Goal: Information Seeking & Learning: Learn about a topic

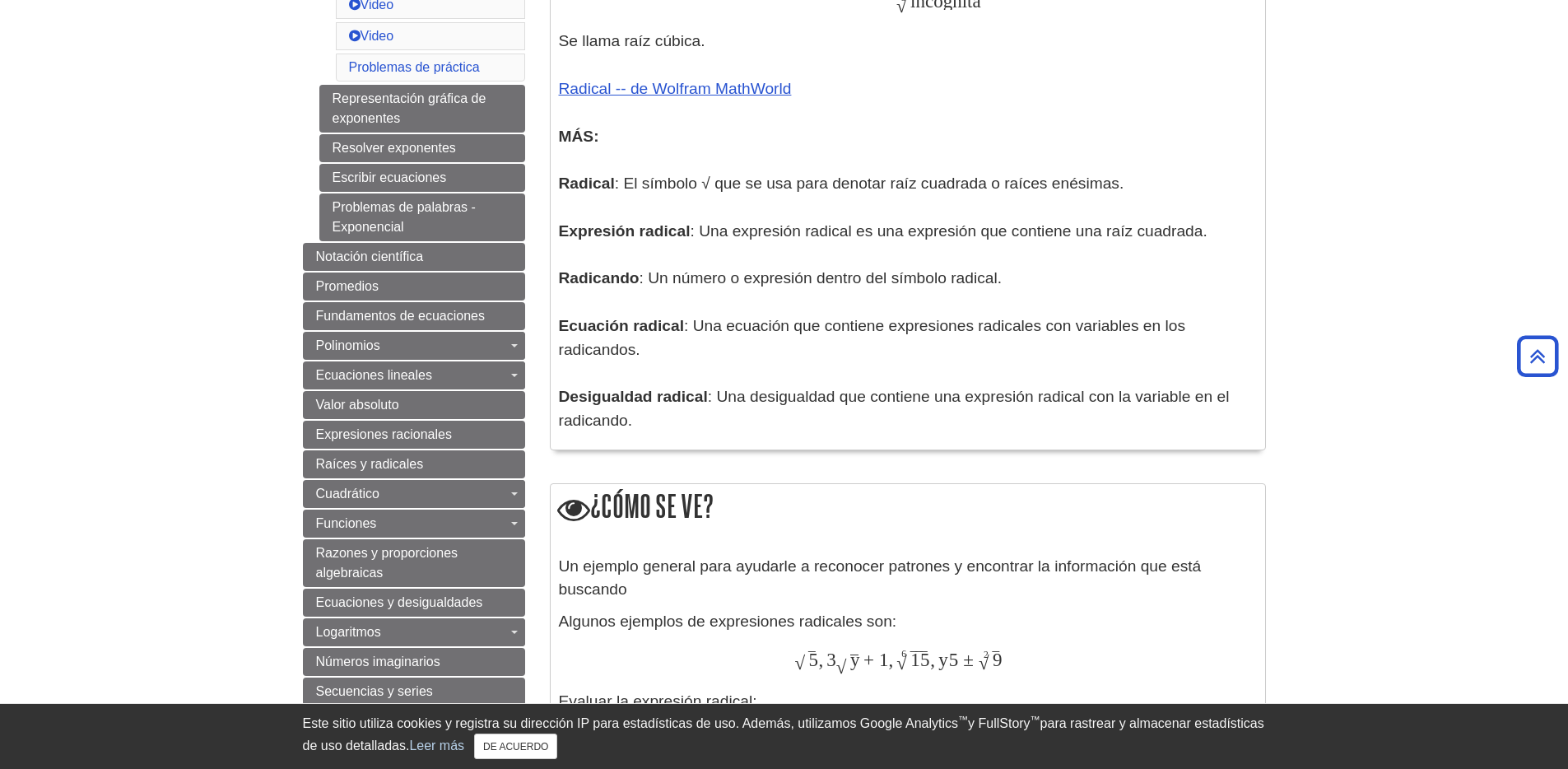
scroll to position [969, 0]
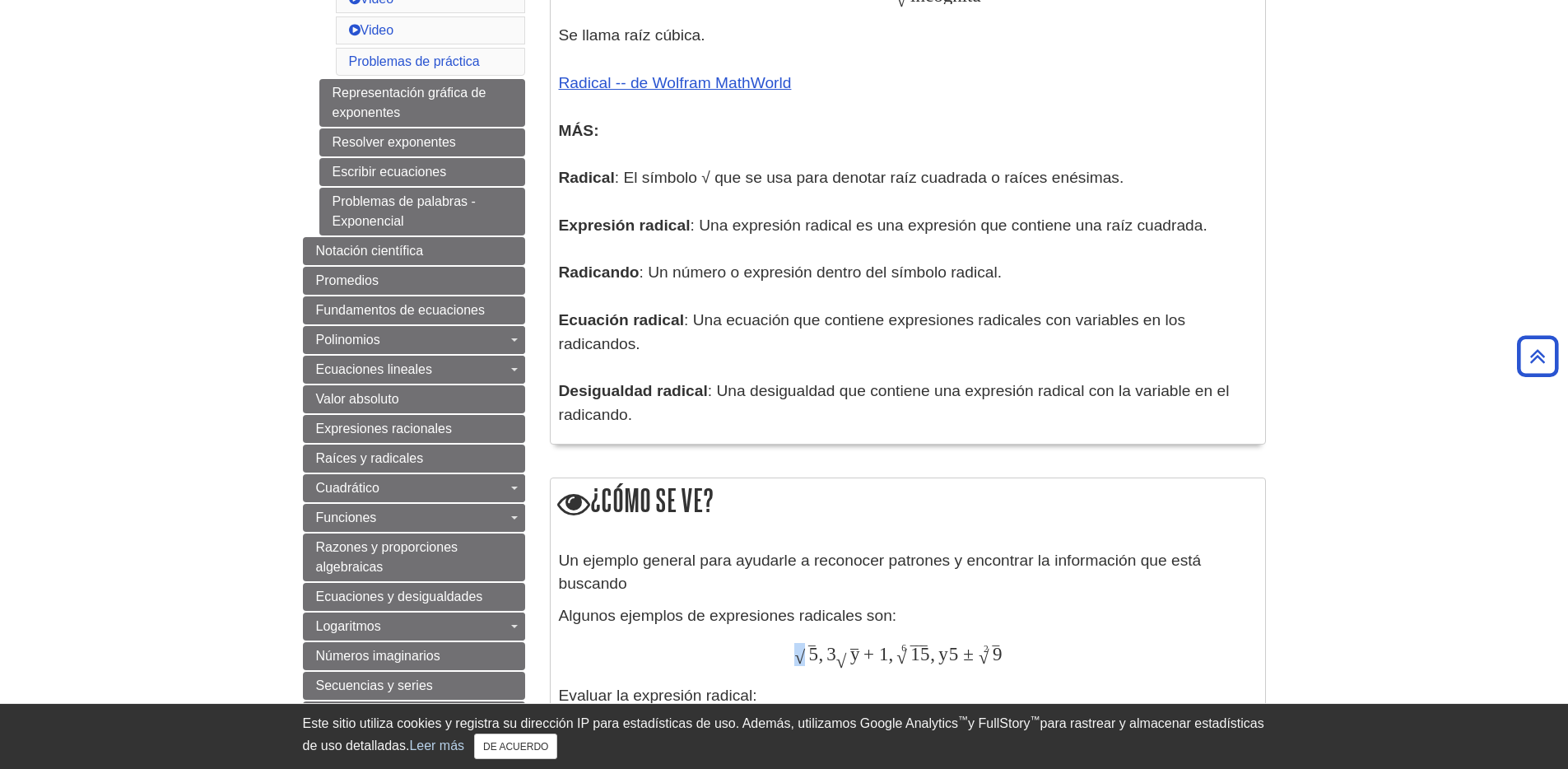
drag, startPoint x: 796, startPoint y: 661, endPoint x: 809, endPoint y: 660, distance: 13.0
click at [809, 660] on span "5 ‾ √" at bounding box center [806, 660] width 24 height 0
click at [847, 666] on font "√" at bounding box center [841, 661] width 10 height 22
copy font "√"
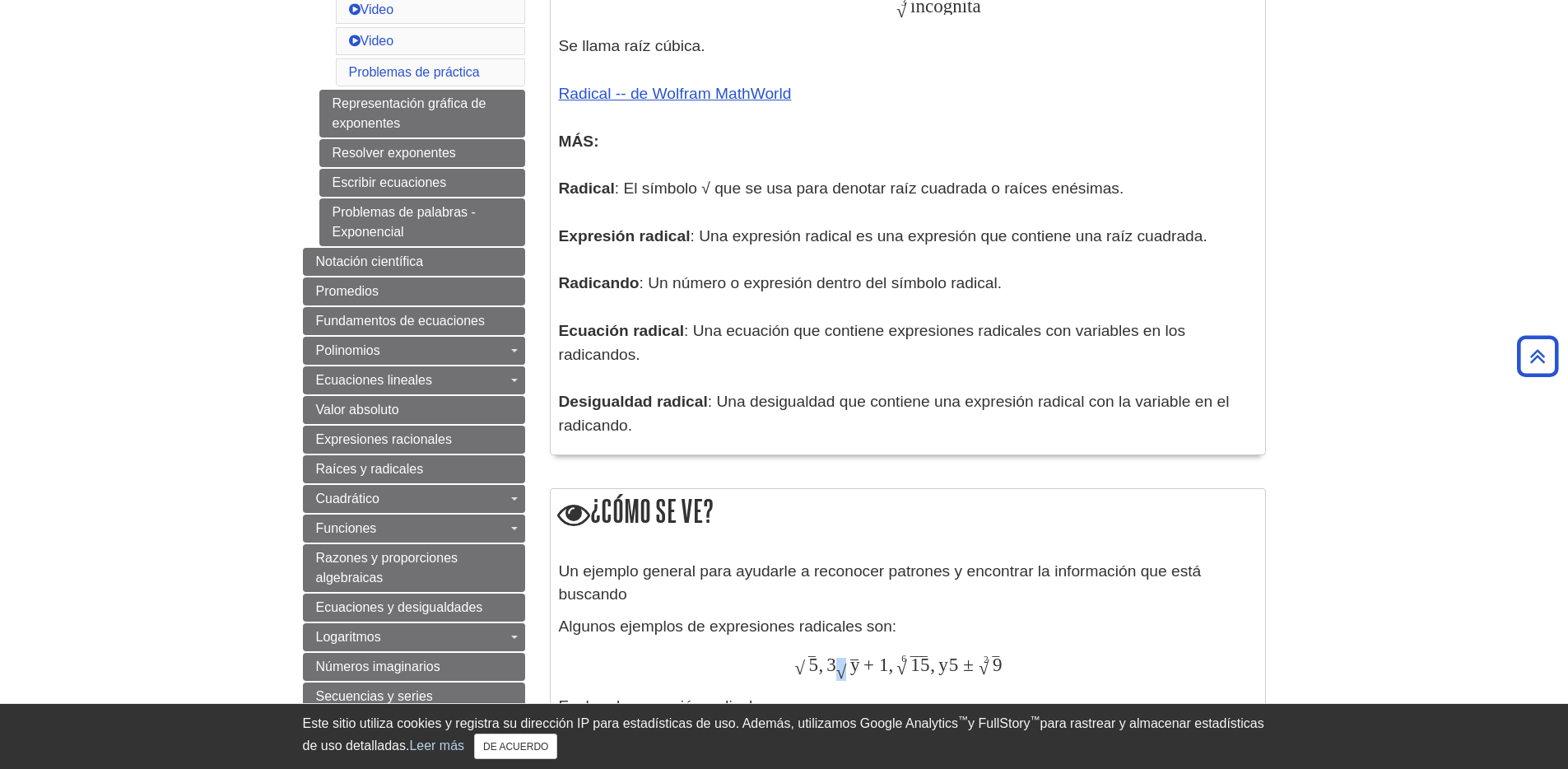
scroll to position [947, 0]
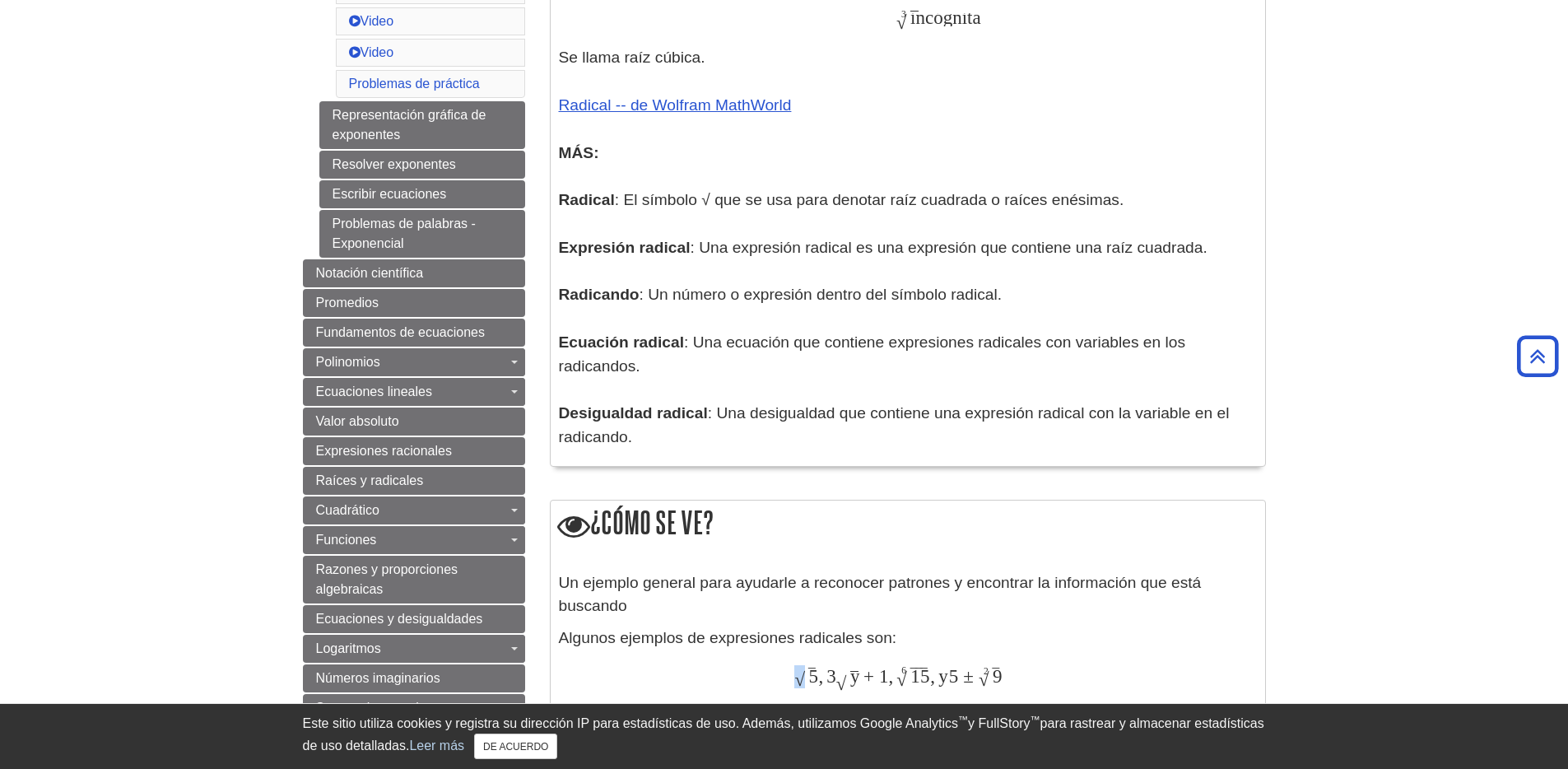
drag, startPoint x: 795, startPoint y: 679, endPoint x: 804, endPoint y: 678, distance: 9.1
click at [804, 678] on font "√" at bounding box center [799, 679] width 10 height 22
copy font "√"
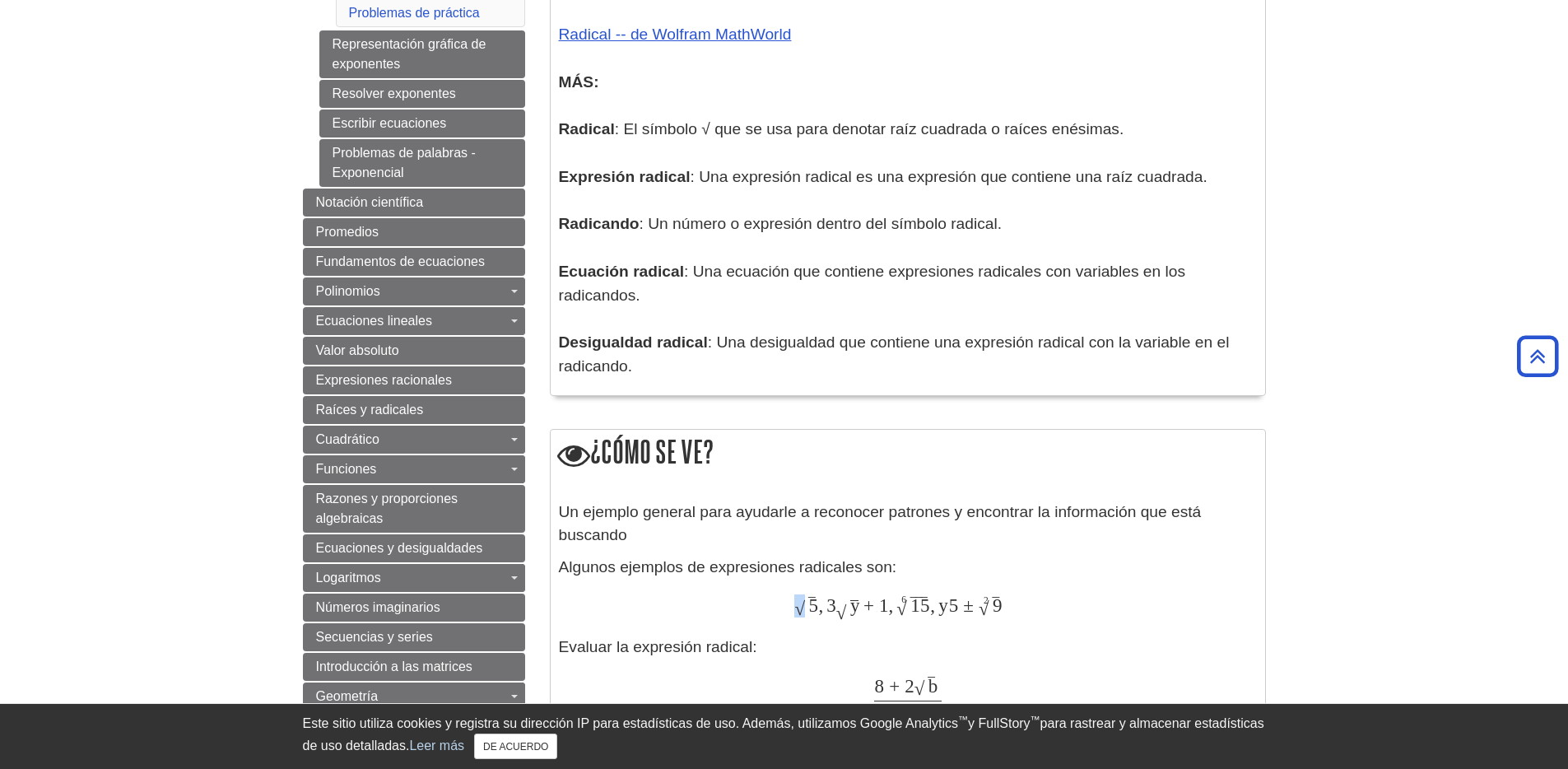
scroll to position [1036, 0]
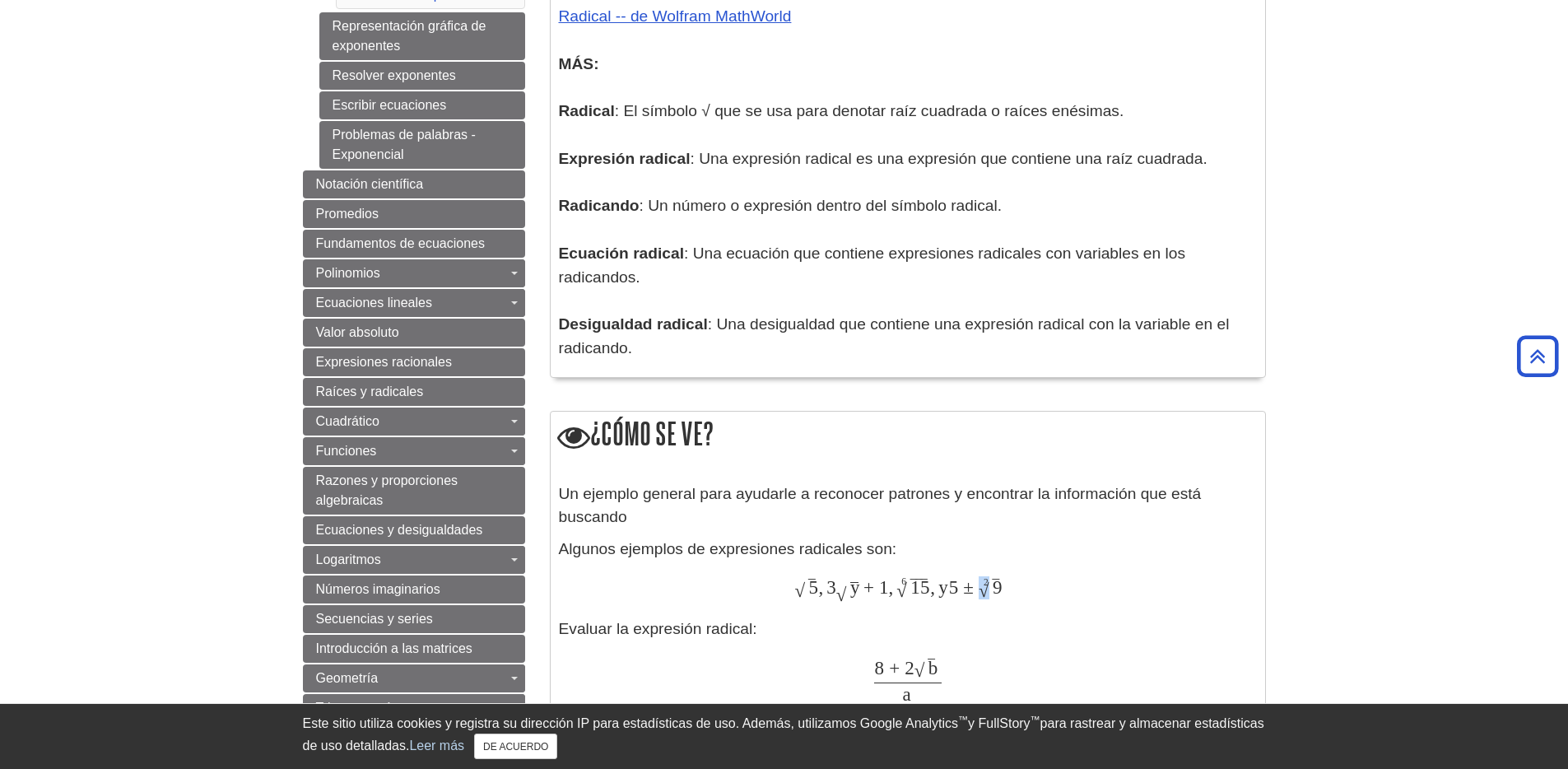
click at [989, 591] on font "√" at bounding box center [983, 590] width 10 height 22
copy font "√"
